Goal: Find specific page/section: Find specific page/section

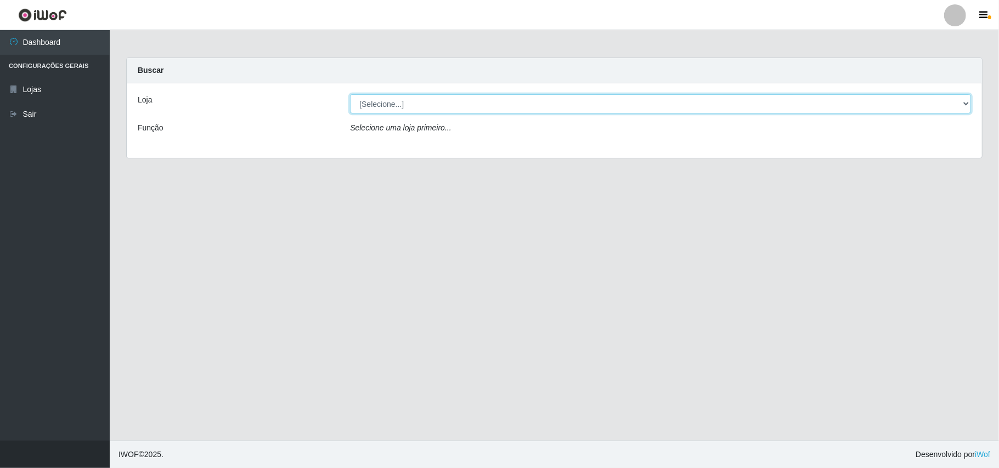
click at [964, 103] on select "[Selecione...] Bemais Supermercados - B11 Manaíra" at bounding box center [660, 103] width 621 height 19
select select "409"
click at [350, 94] on select "[Selecione...] Bemais Supermercados - B11 Manaíra" at bounding box center [660, 103] width 621 height 19
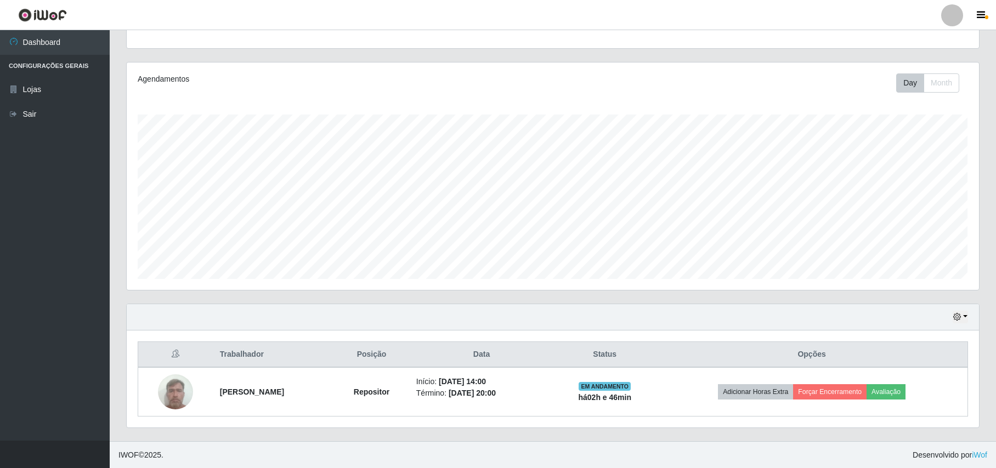
scroll to position [115, 0]
click at [964, 312] on button "button" at bounding box center [960, 317] width 15 height 13
click at [911, 275] on button "1 Semana" at bounding box center [925, 274] width 87 height 23
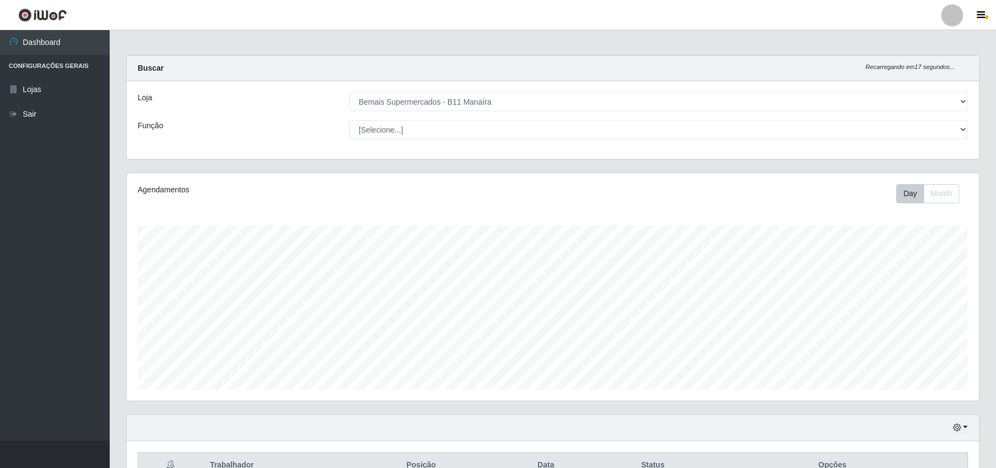
scroll to position [0, 0]
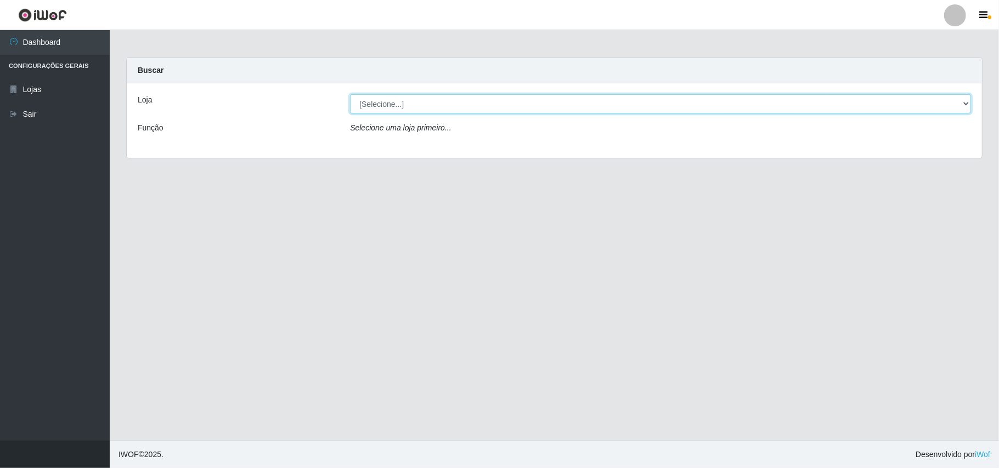
click at [399, 112] on select "[Selecione...] Bemais Supermercados - B11 Manaíra" at bounding box center [660, 103] width 621 height 19
select select "409"
click at [350, 94] on select "[Selecione...] Bemais Supermercados - B11 Manaíra" at bounding box center [660, 103] width 621 height 19
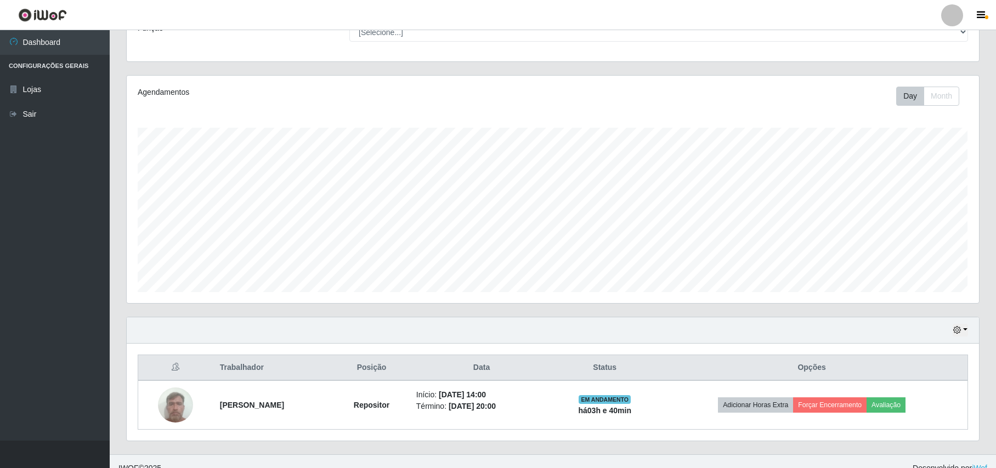
scroll to position [115, 0]
